Goal: Task Accomplishment & Management: Manage account settings

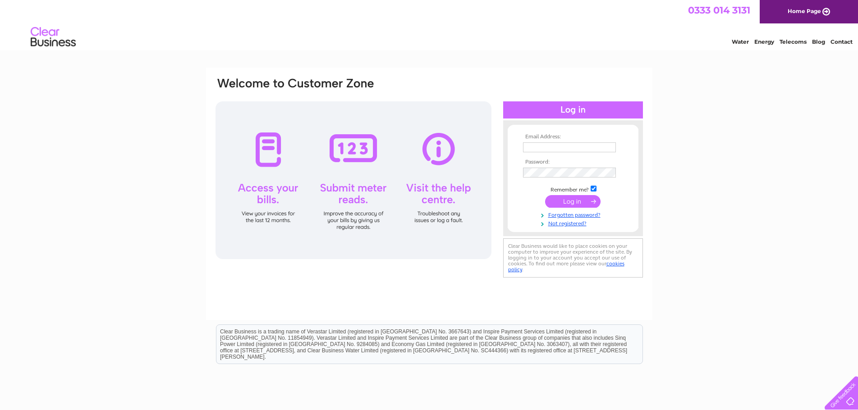
type input "anne@omacconstruction.co.uk"
click at [577, 201] on input "submit" at bounding box center [572, 201] width 55 height 13
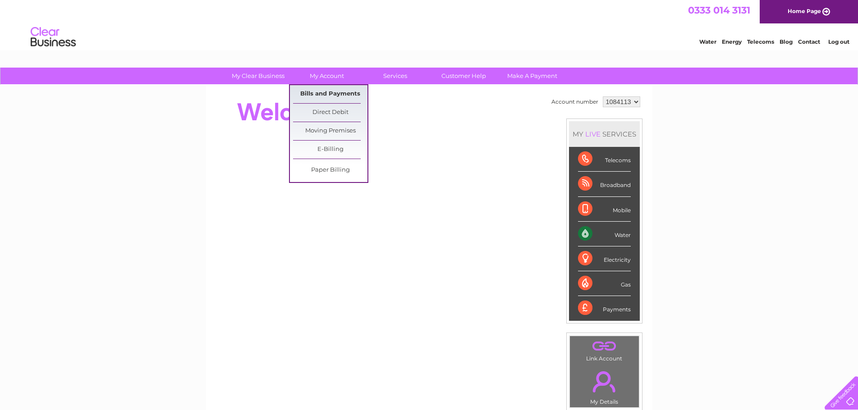
click at [328, 92] on link "Bills and Payments" at bounding box center [330, 94] width 74 height 18
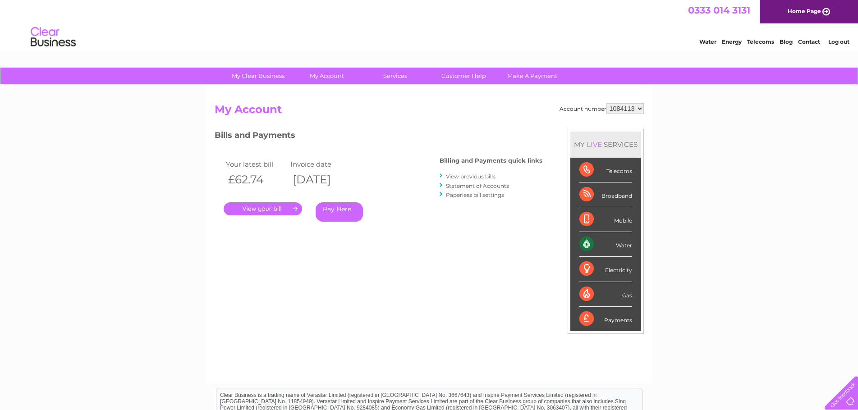
click at [246, 210] on link "." at bounding box center [263, 208] width 78 height 13
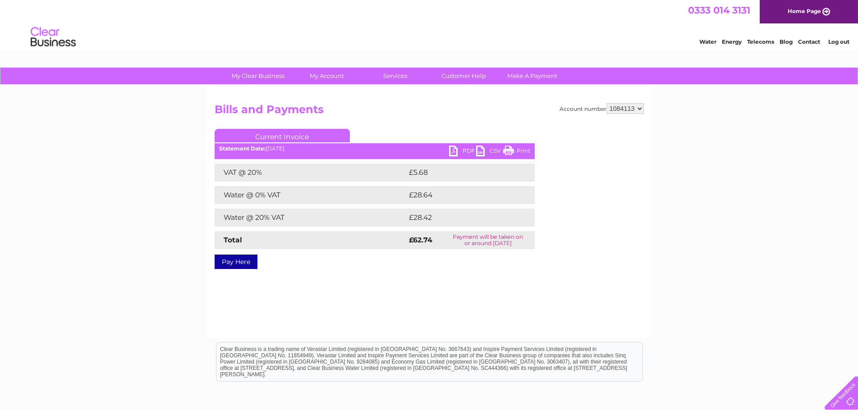
click at [453, 148] on link "PDF" at bounding box center [462, 152] width 27 height 13
